Goal: Task Accomplishment & Management: Manage account settings

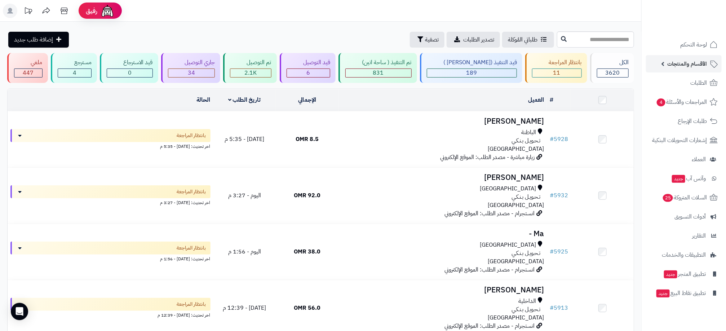
click at [699, 69] on link "الأقسام والمنتجات" at bounding box center [684, 63] width 76 height 17
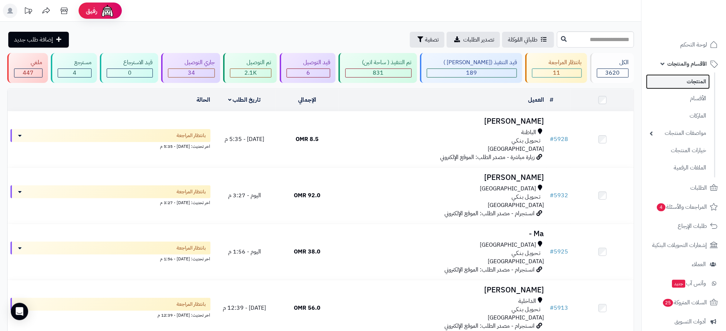
click at [698, 80] on link "المنتجات" at bounding box center [678, 81] width 64 height 15
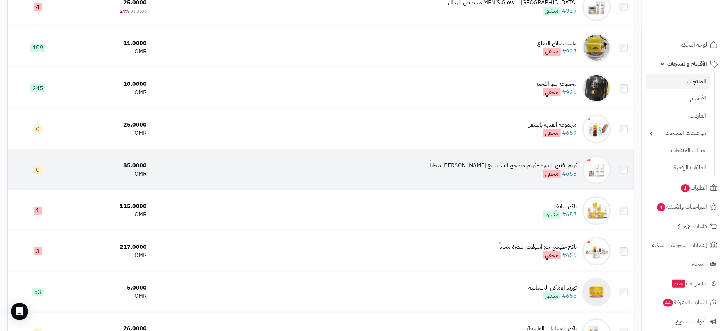
scroll to position [162, 0]
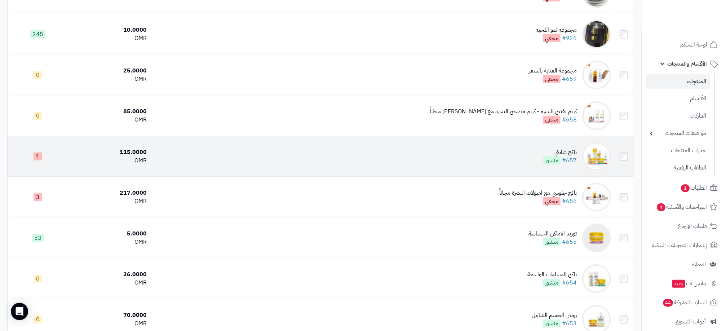
click at [514, 159] on td "باكج شايني #657 منشور" at bounding box center [382, 156] width 464 height 40
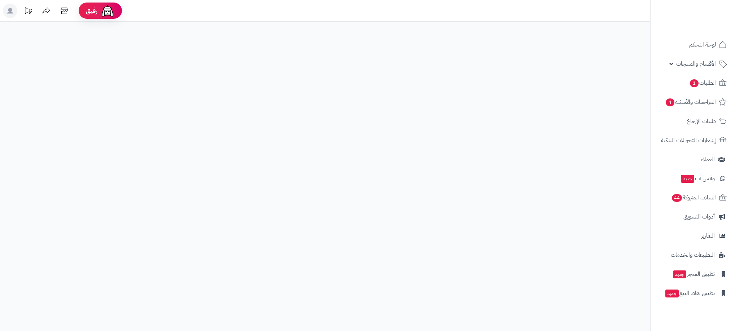
select select
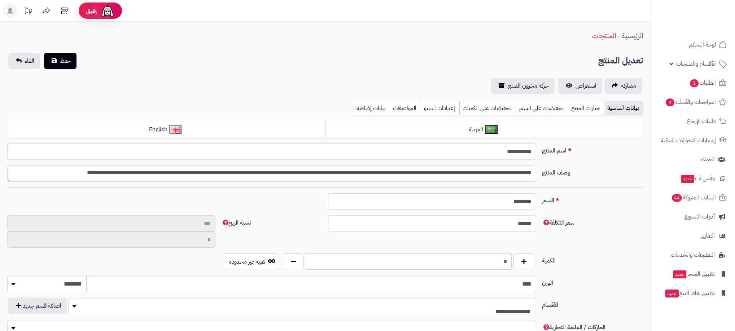
type input "**"
type input "**********"
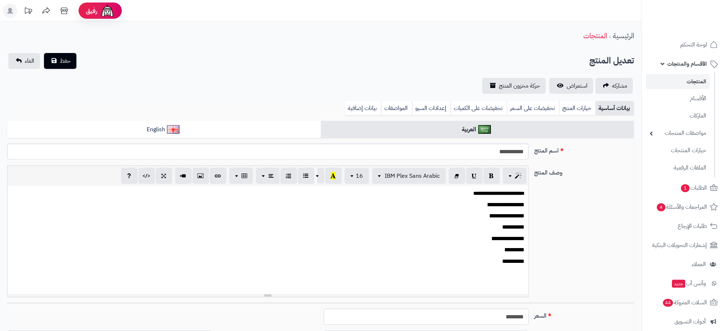
type input "******"
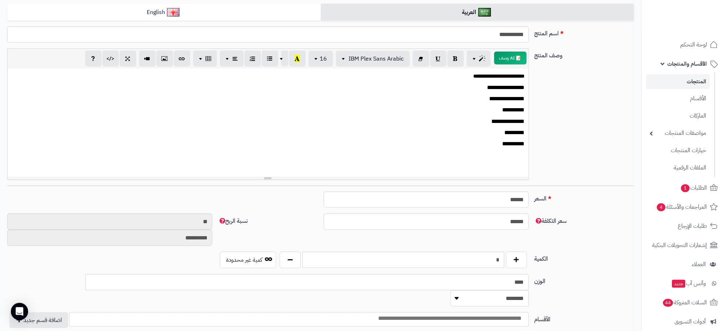
scroll to position [108, 0]
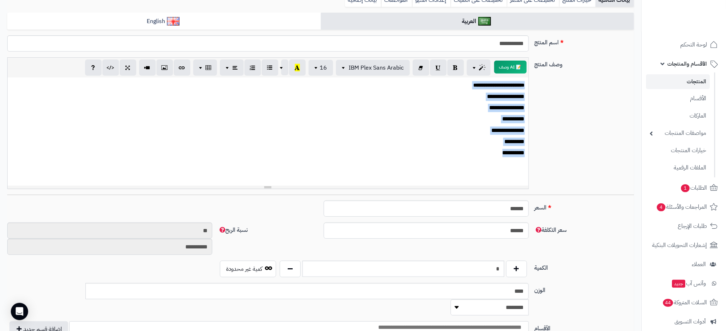
drag, startPoint x: 496, startPoint y: 158, endPoint x: 533, endPoint y: 81, distance: 85.3
click at [533, 81] on div "**********" at bounding box center [320, 125] width 633 height 137
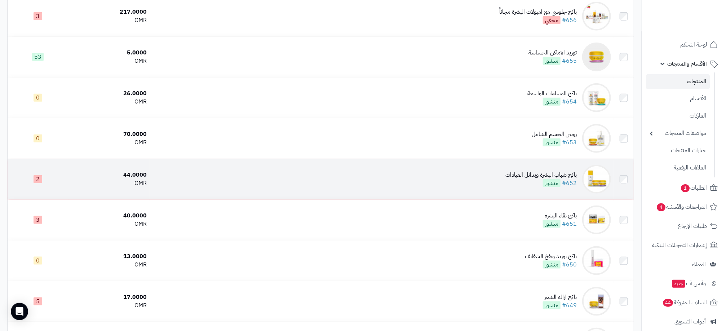
scroll to position [270, 0]
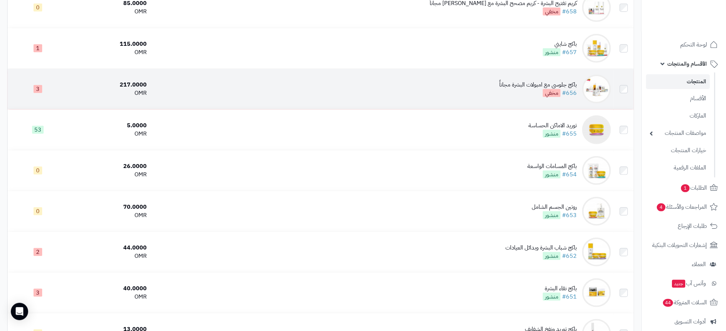
click at [532, 89] on div "باكج جلوسي مع امبولات البشرة مجاناً" at bounding box center [539, 85] width 78 height 8
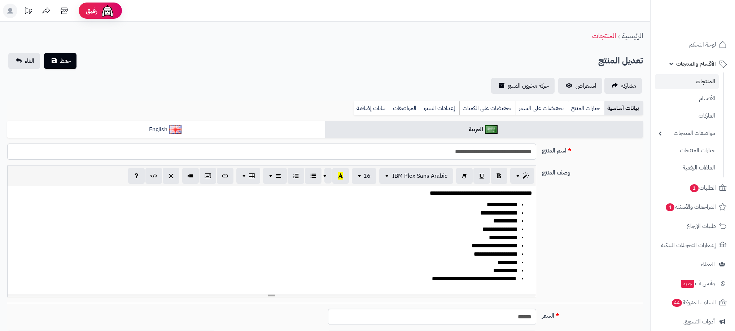
select select
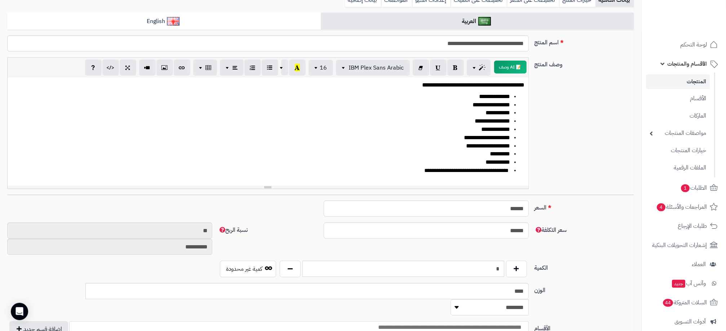
scroll to position [54, 0]
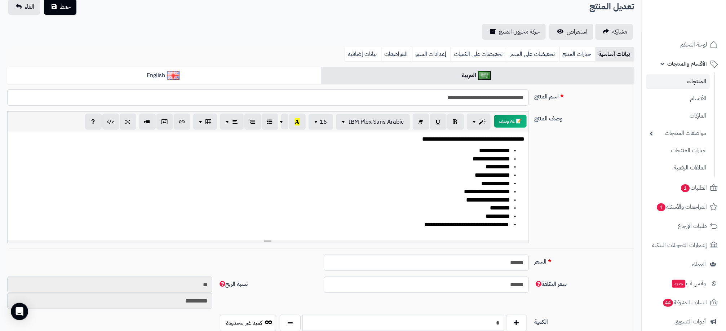
click at [510, 155] on ul "**********" at bounding box center [268, 188] width 514 height 82
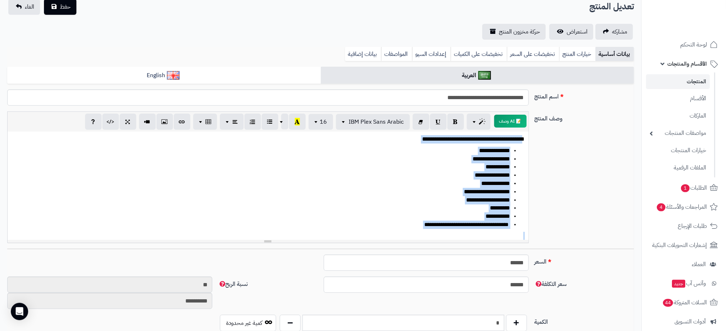
drag, startPoint x: 522, startPoint y: 140, endPoint x: 442, endPoint y: 230, distance: 120.3
click at [442, 230] on div "**********" at bounding box center [268, 186] width 521 height 108
copy div "**********"
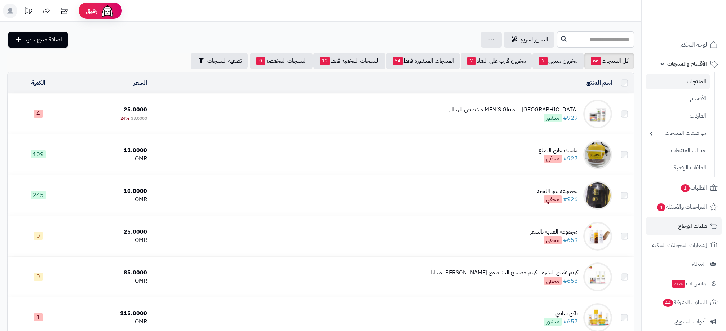
scroll to position [270, 0]
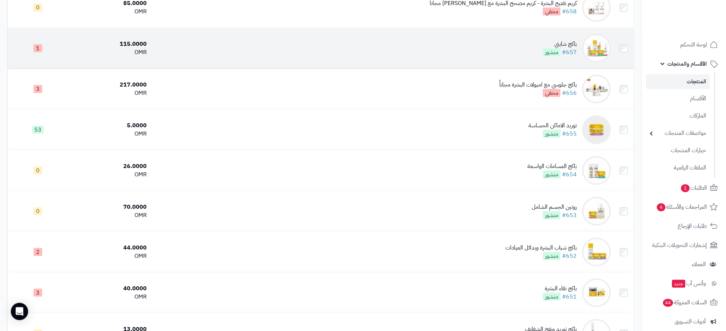
click at [525, 44] on td "باكج شايني #657 منشور" at bounding box center [382, 48] width 464 height 40
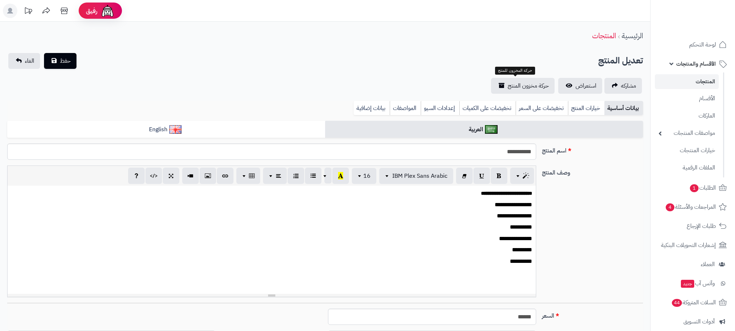
select select
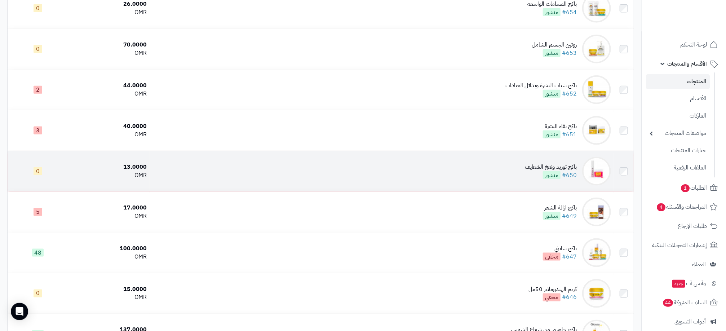
scroll to position [487, 0]
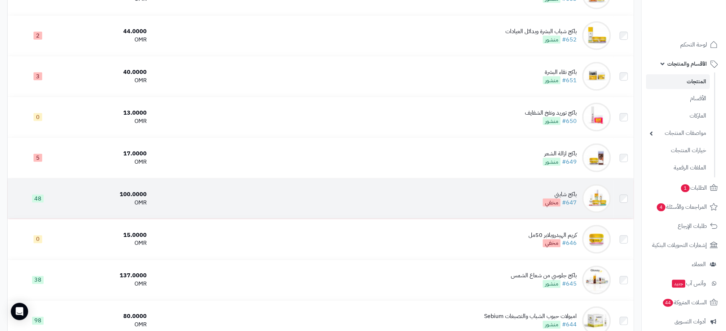
click at [560, 198] on div "باكج شايني" at bounding box center [560, 194] width 34 height 8
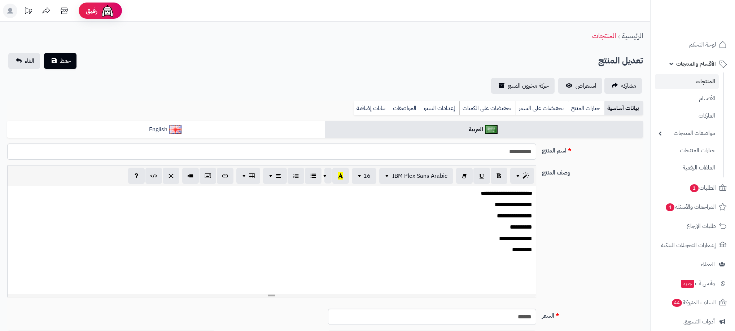
select select
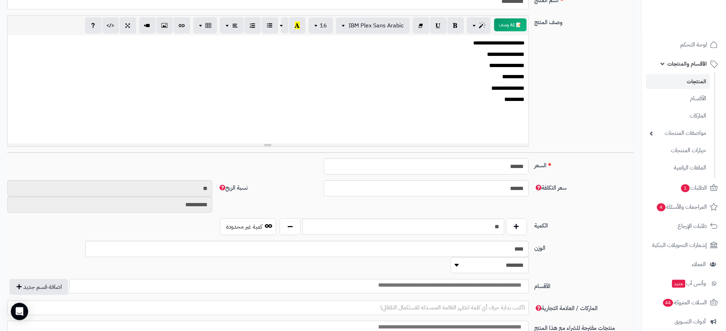
scroll to position [162, 0]
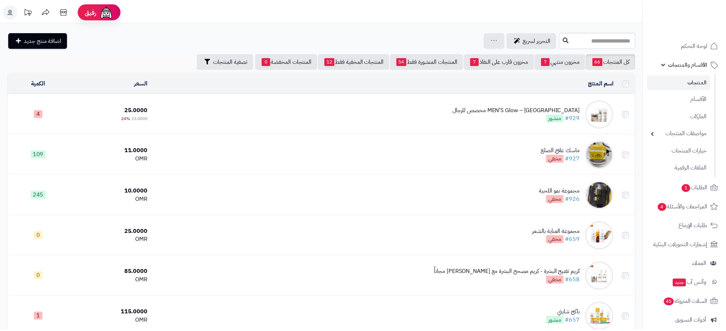
scroll to position [487, 0]
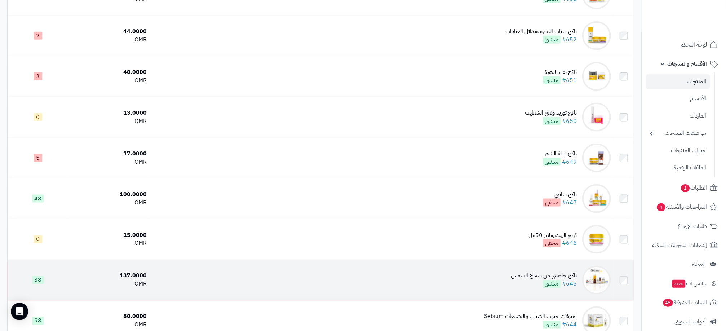
click at [528, 279] on div "باكج جلوسي من شعاع الشمس" at bounding box center [544, 276] width 66 height 8
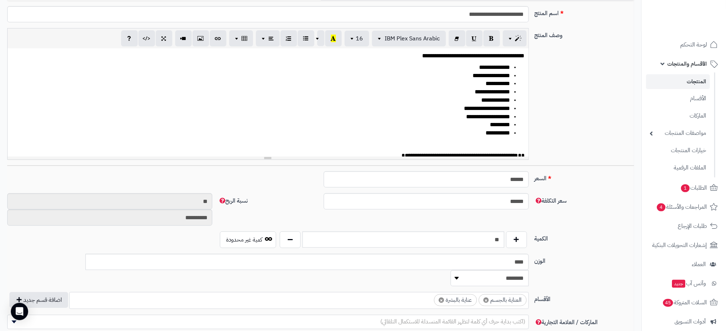
scroll to position [162, 0]
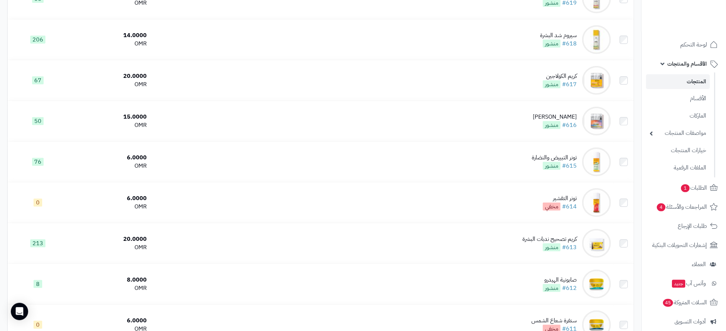
scroll to position [1541, 0]
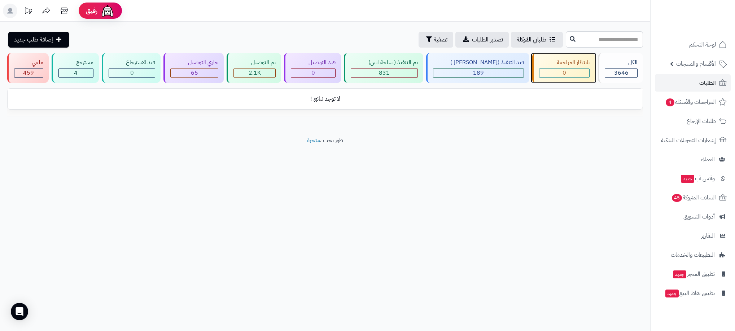
click at [554, 63] on div "بانتظار المراجعة" at bounding box center [564, 62] width 50 height 8
click at [40, 70] on div "459" at bounding box center [28, 73] width 28 height 8
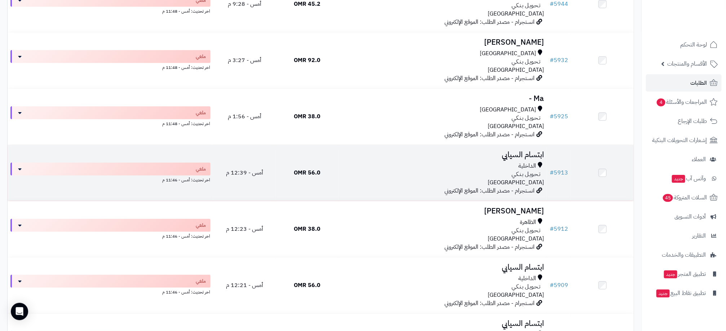
scroll to position [270, 0]
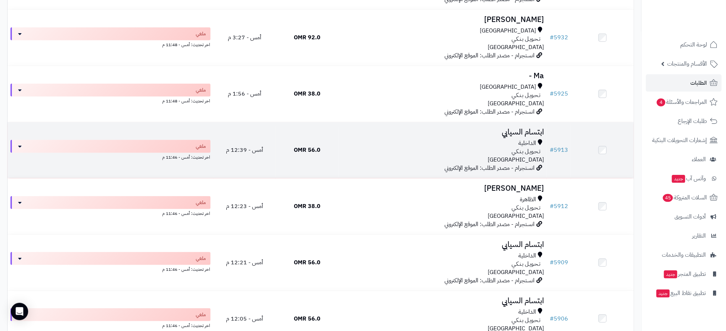
click at [358, 150] on div "تـحـويـل بـنـكـي" at bounding box center [443, 152] width 203 height 8
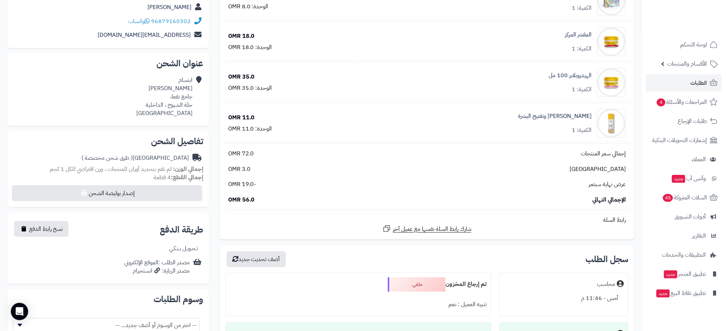
scroll to position [108, 0]
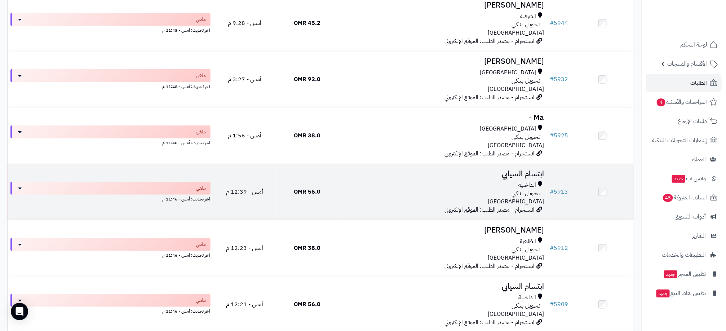
scroll to position [216, 0]
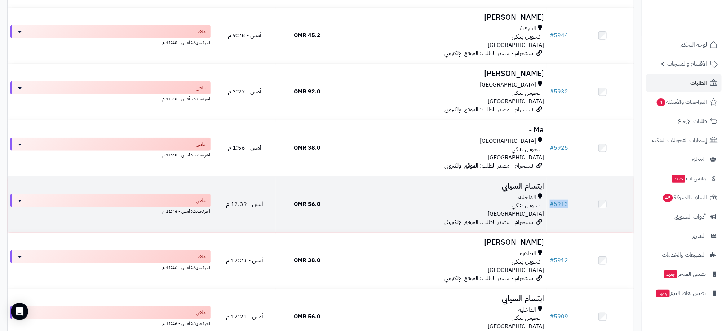
drag, startPoint x: 550, startPoint y: 209, endPoint x: 569, endPoint y: 209, distance: 19.5
click at [569, 209] on td "# 5913" at bounding box center [559, 204] width 24 height 56
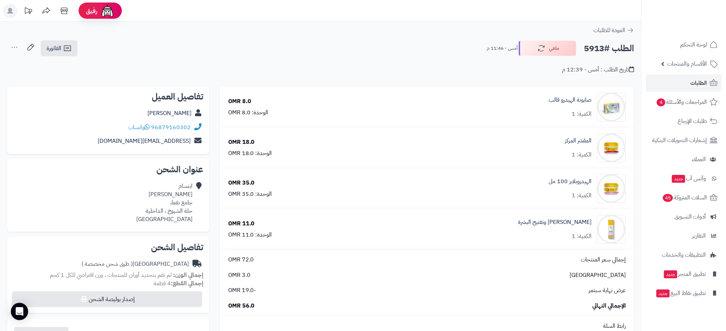
drag, startPoint x: 0, startPoint y: 0, endPoint x: 592, endPoint y: 45, distance: 593.9
click at [592, 45] on h2 "الطلب #5913" at bounding box center [609, 48] width 50 height 15
copy h2 "5913"
click at [177, 114] on link "ابتسام السيابي" at bounding box center [170, 113] width 44 height 9
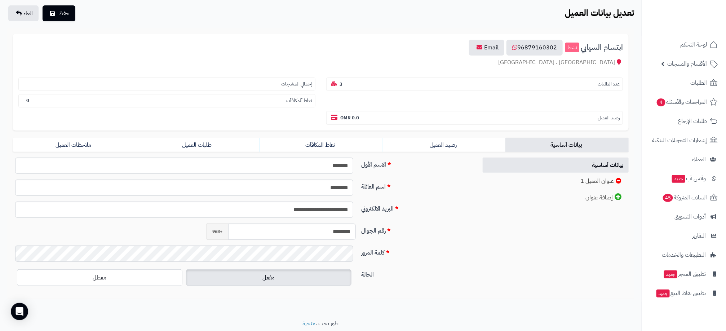
scroll to position [54, 0]
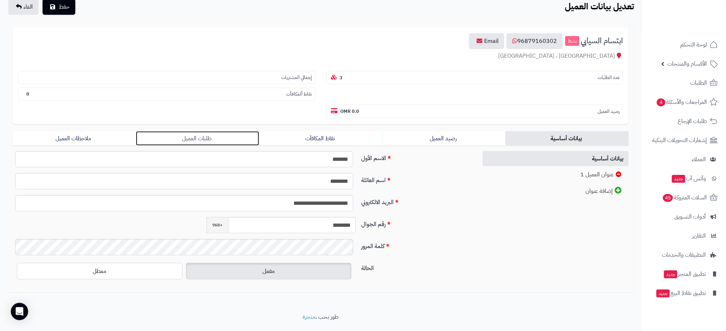
click at [212, 141] on link "طلبات العميل" at bounding box center [197, 138] width 123 height 14
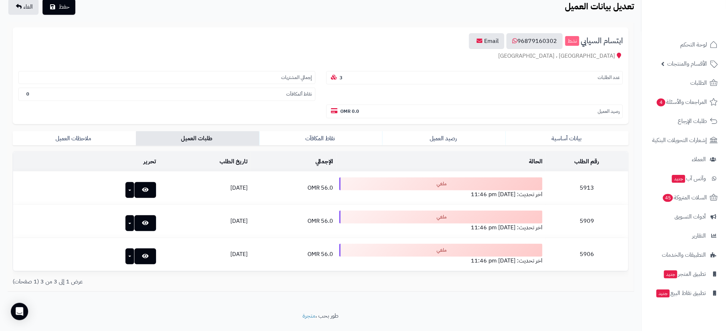
click at [591, 189] on td "5913" at bounding box center [587, 188] width 83 height 33
copy td "5913"
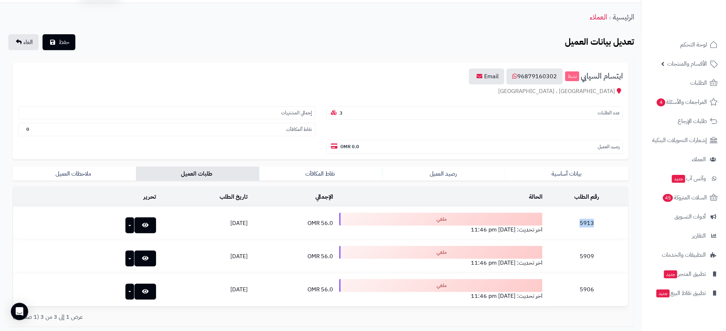
scroll to position [0, 0]
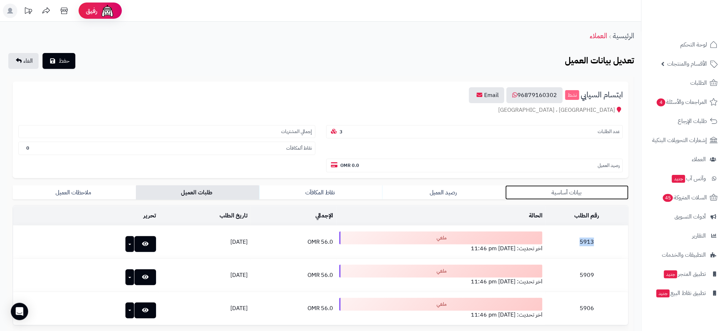
click at [563, 198] on link "بيانات أساسية" at bounding box center [567, 192] width 123 height 14
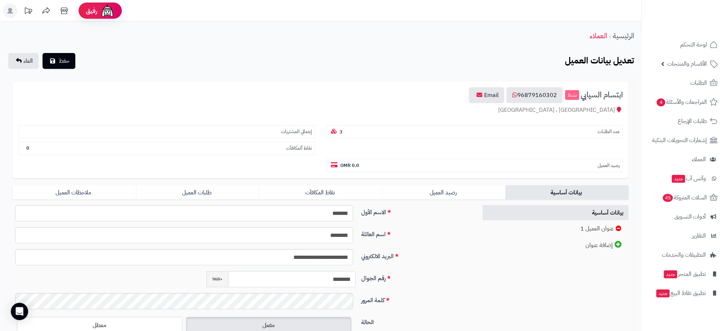
click at [339, 282] on input "********" at bounding box center [292, 279] width 128 height 16
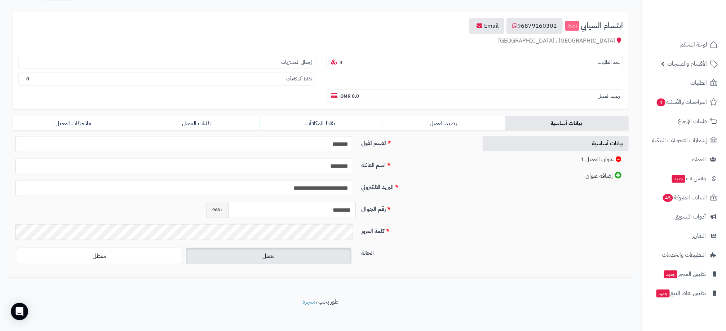
scroll to position [74, 0]
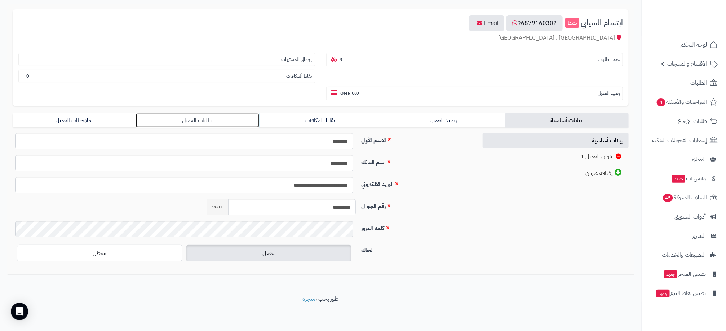
click at [217, 116] on link "طلبات العميل" at bounding box center [197, 120] width 123 height 14
